Goal: Transaction & Acquisition: Purchase product/service

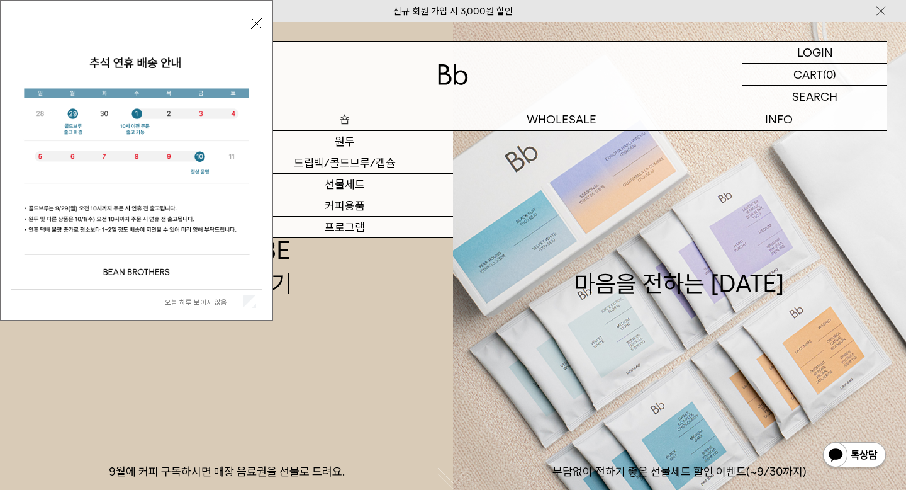
click at [348, 116] on p "숍" at bounding box center [344, 119] width 217 height 22
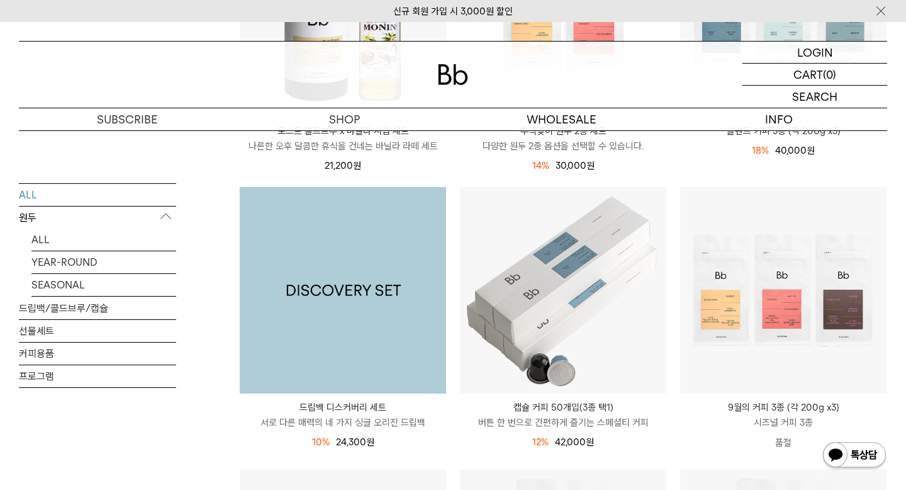
scroll to position [344, 0]
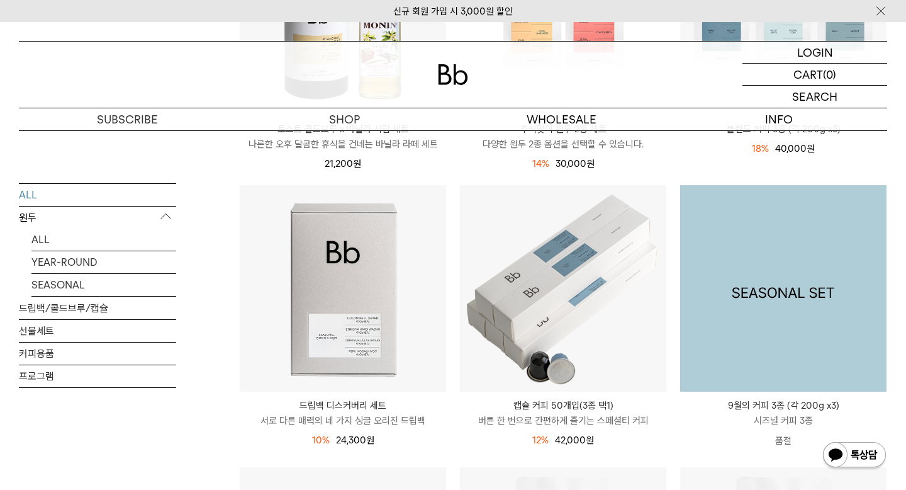
click at [721, 301] on img at bounding box center [783, 288] width 206 height 206
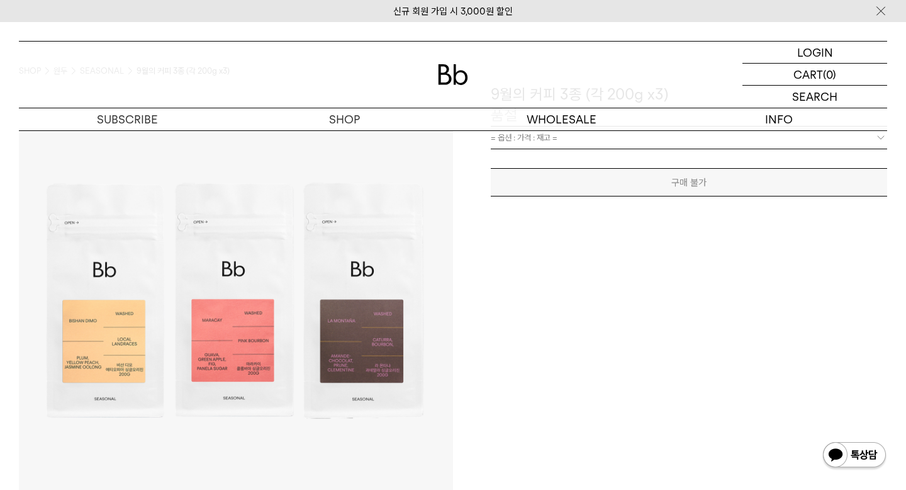
scroll to position [72, 0]
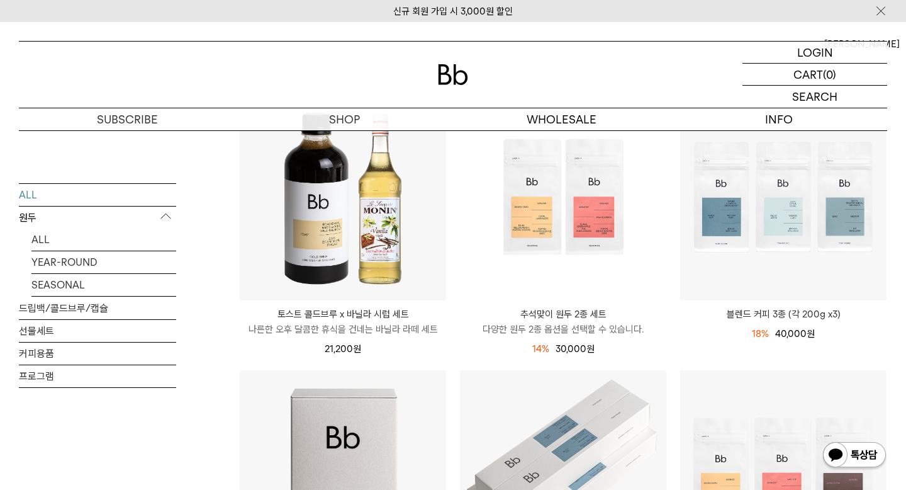
scroll to position [158, 0]
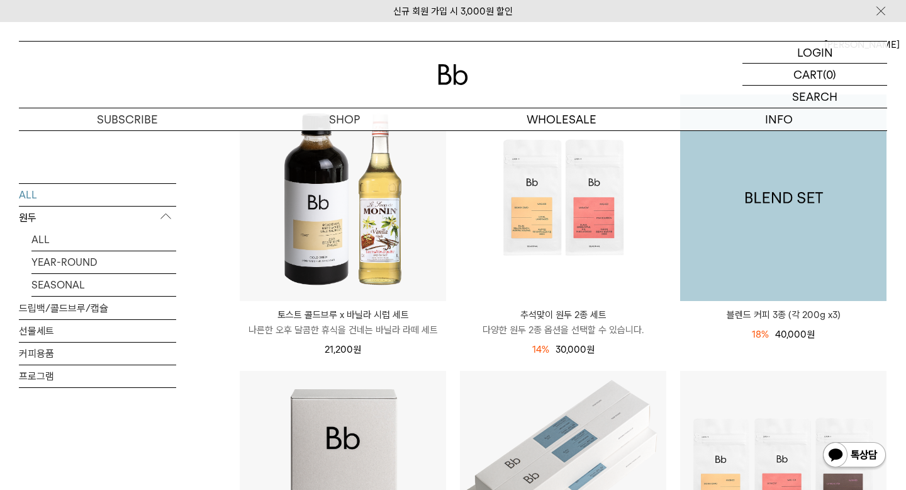
click at [781, 256] on img at bounding box center [783, 197] width 206 height 206
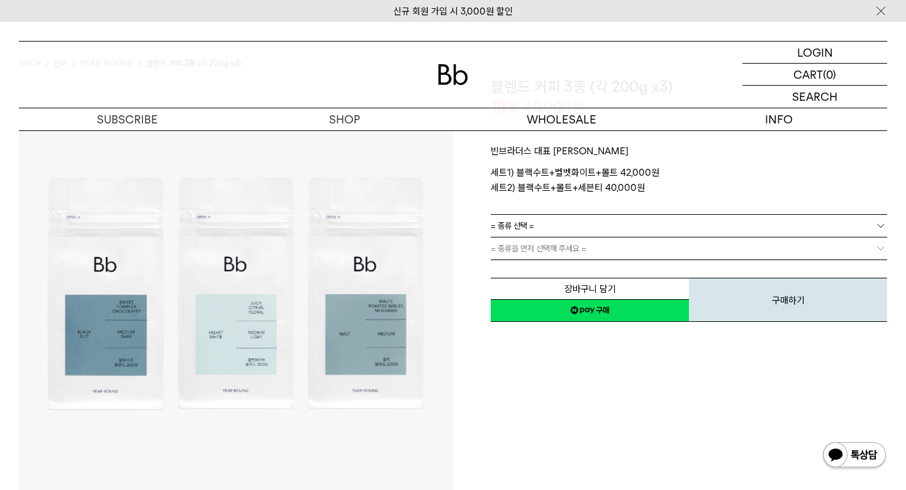
scroll to position [76, 0]
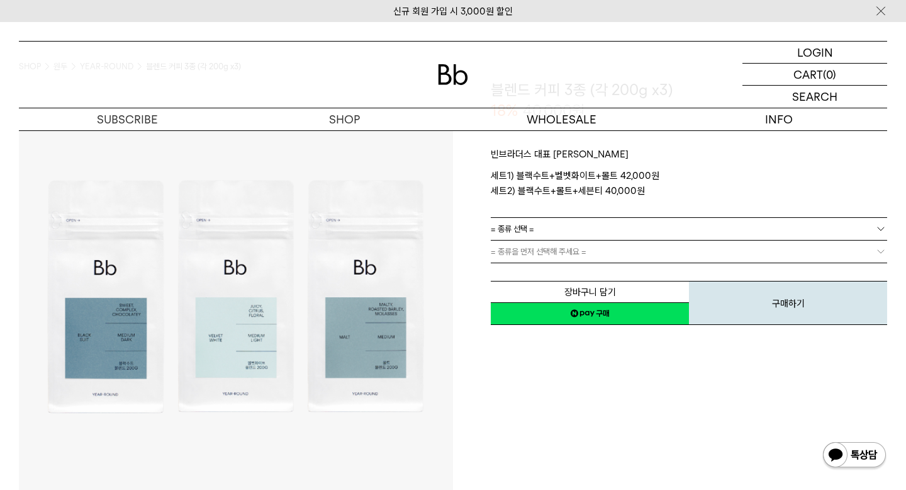
click at [656, 232] on link "= 종류 선택 =" at bounding box center [689, 229] width 396 height 22
click at [646, 255] on li "블랙수트+벨벳화이트+몰트" at bounding box center [695, 251] width 384 height 23
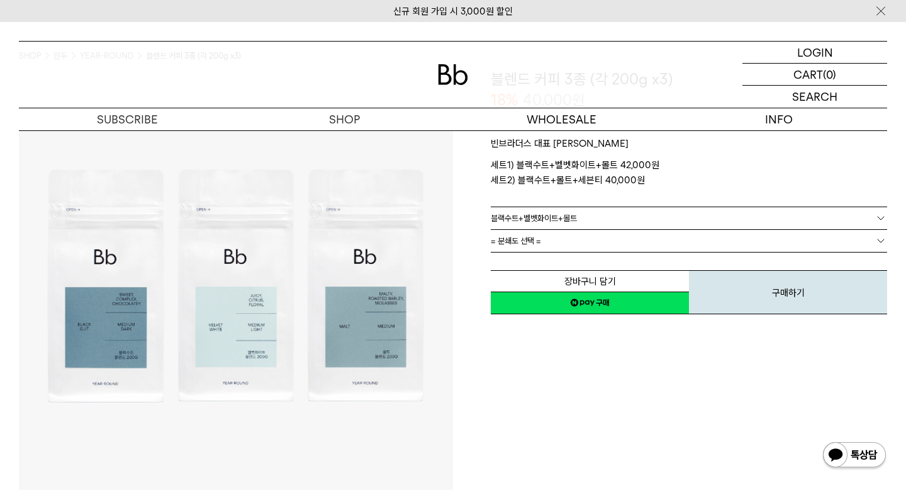
scroll to position [89, 0]
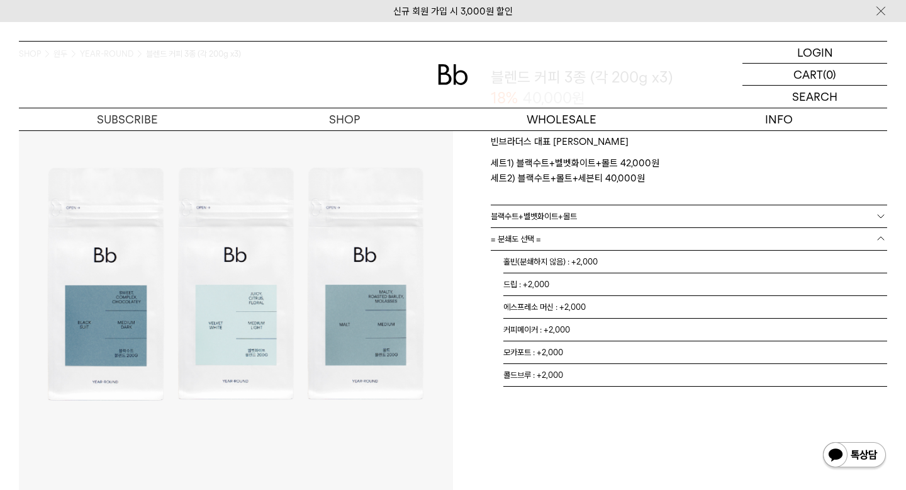
click at [648, 240] on link "= 분쇄도 선택 =" at bounding box center [689, 239] width 396 height 22
click at [600, 262] on li "홀빈(분쇄하지 않음) : +2,000" at bounding box center [695, 261] width 384 height 23
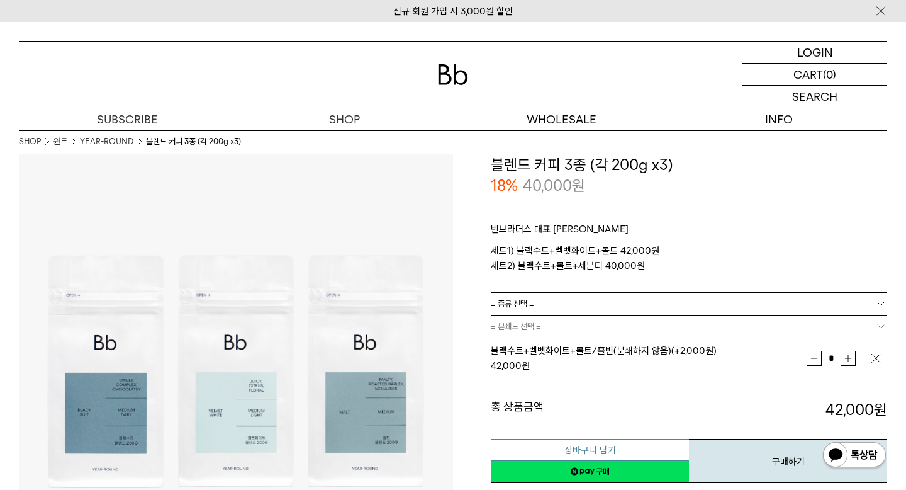
scroll to position [1, 0]
